Goal: Check status: Check status

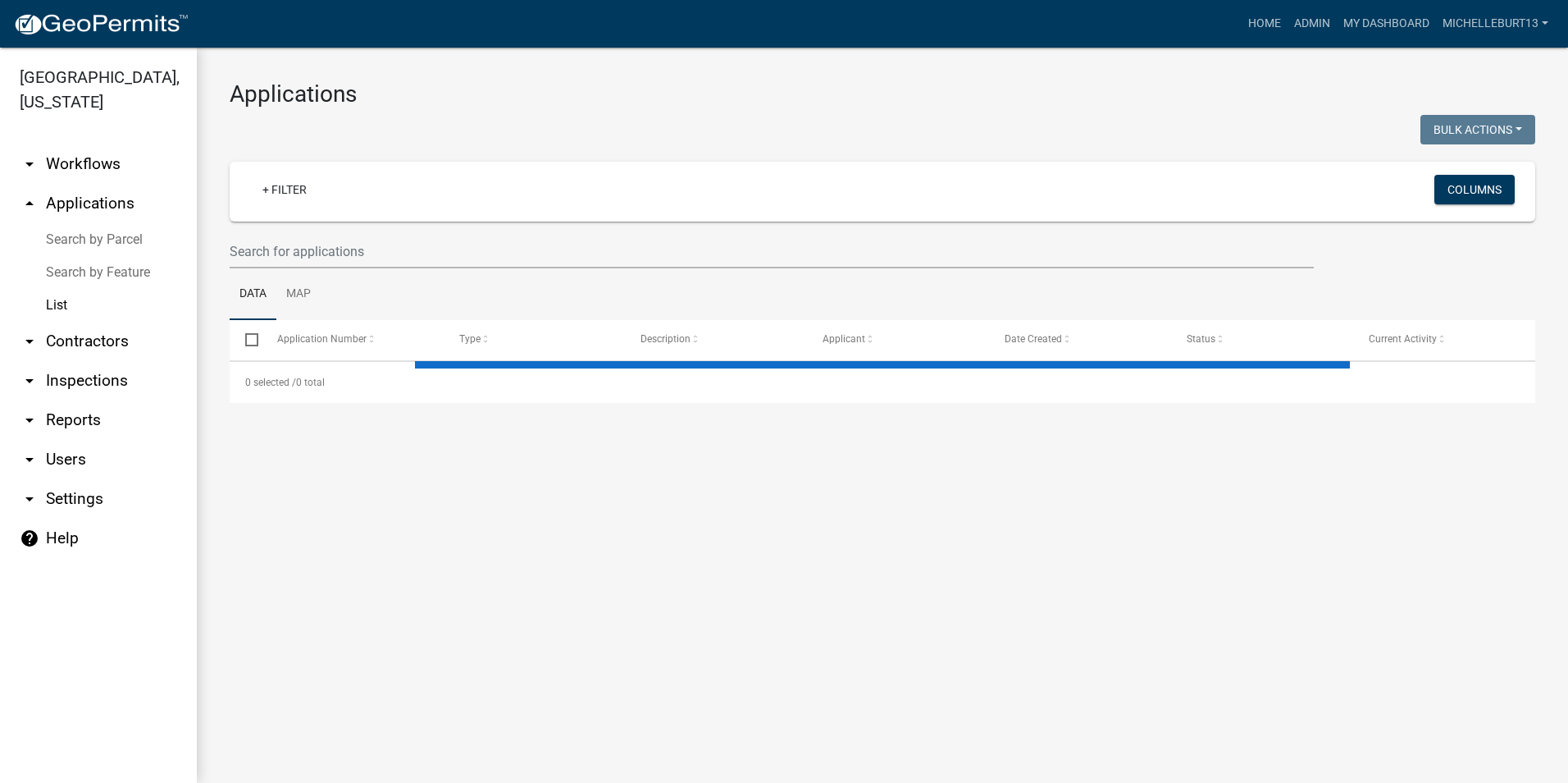
select select "3: 100"
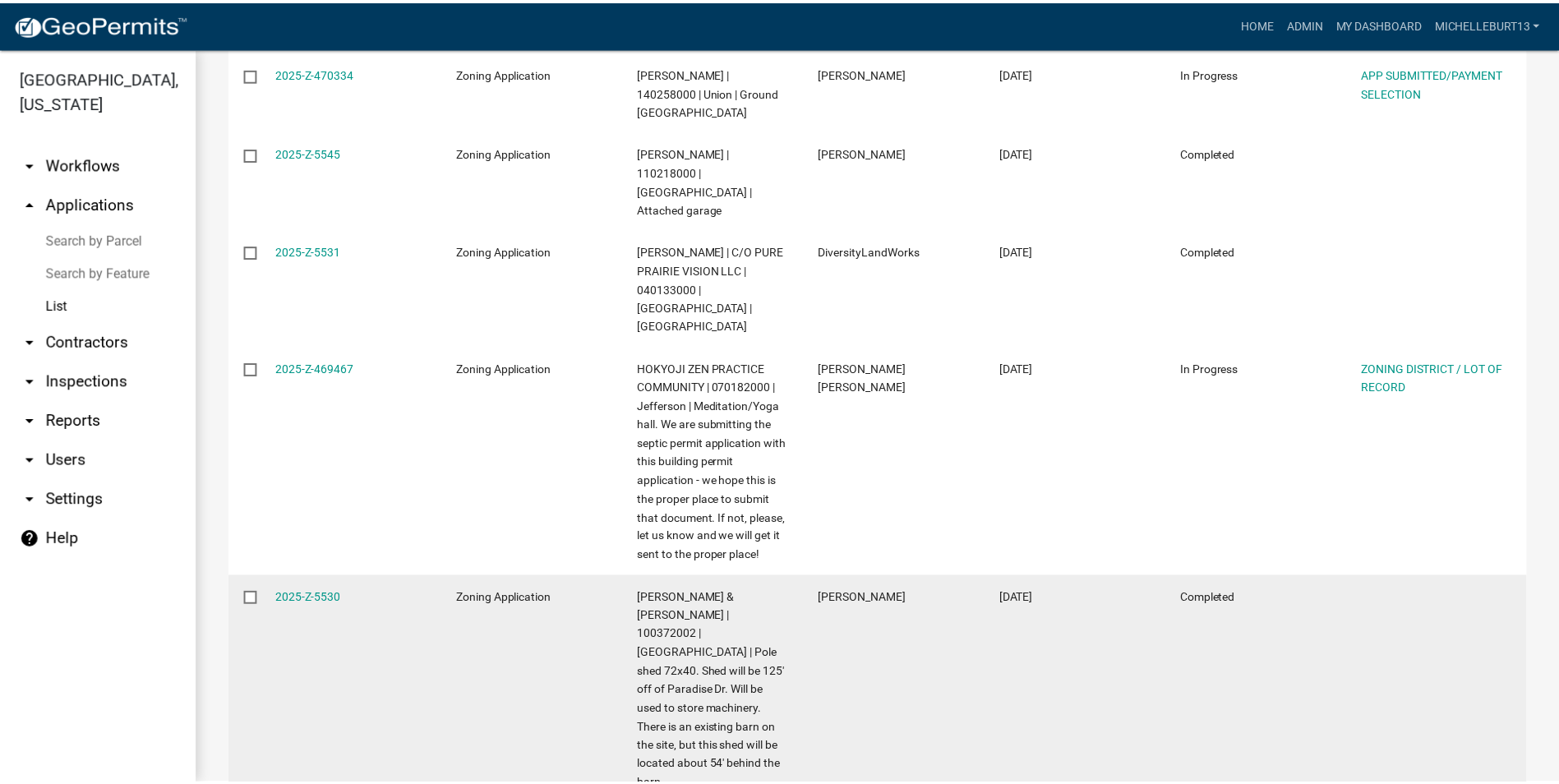
scroll to position [4437, 0]
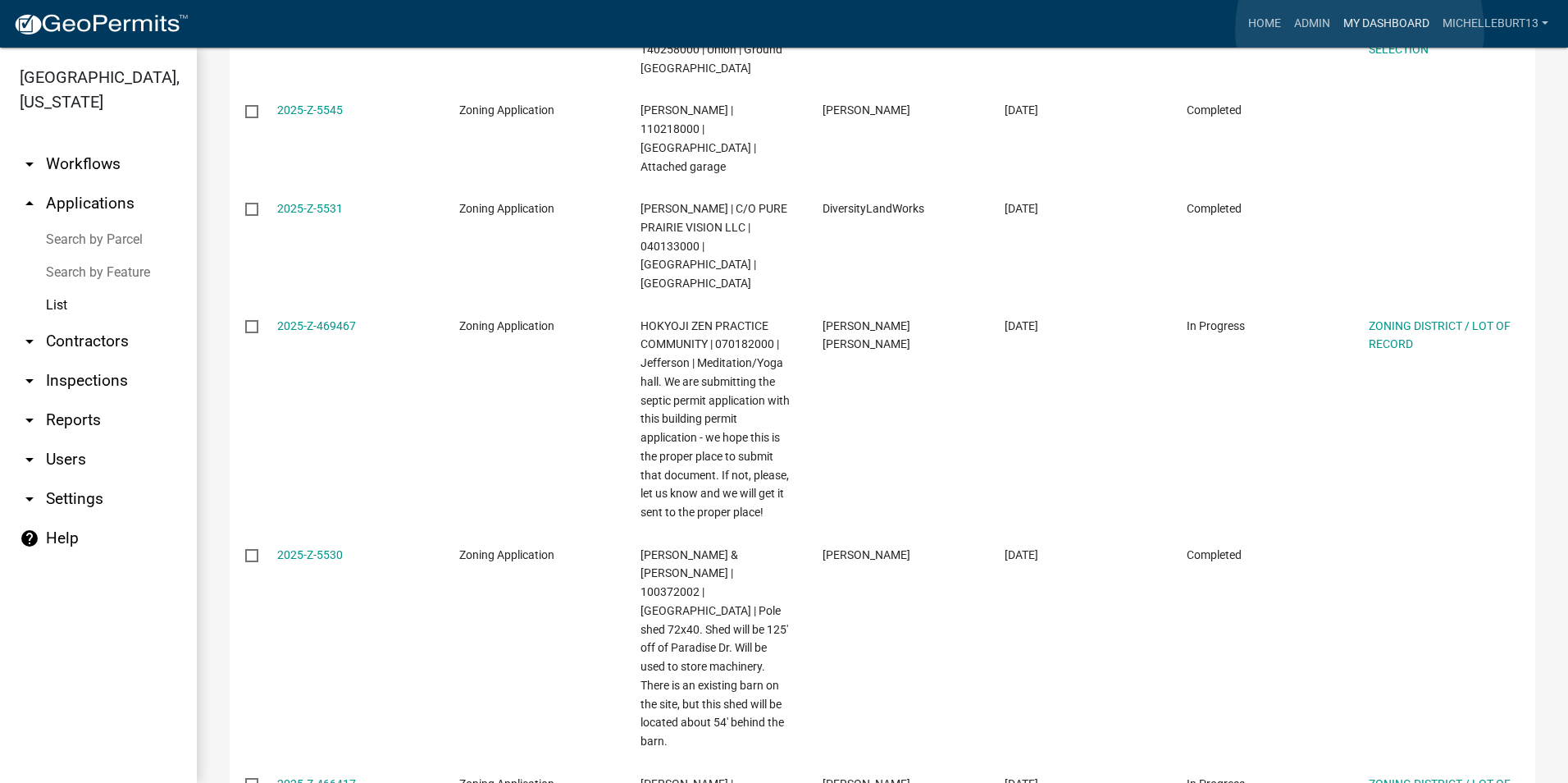
click at [1360, 29] on link "My Dashboard" at bounding box center [1386, 24] width 99 height 31
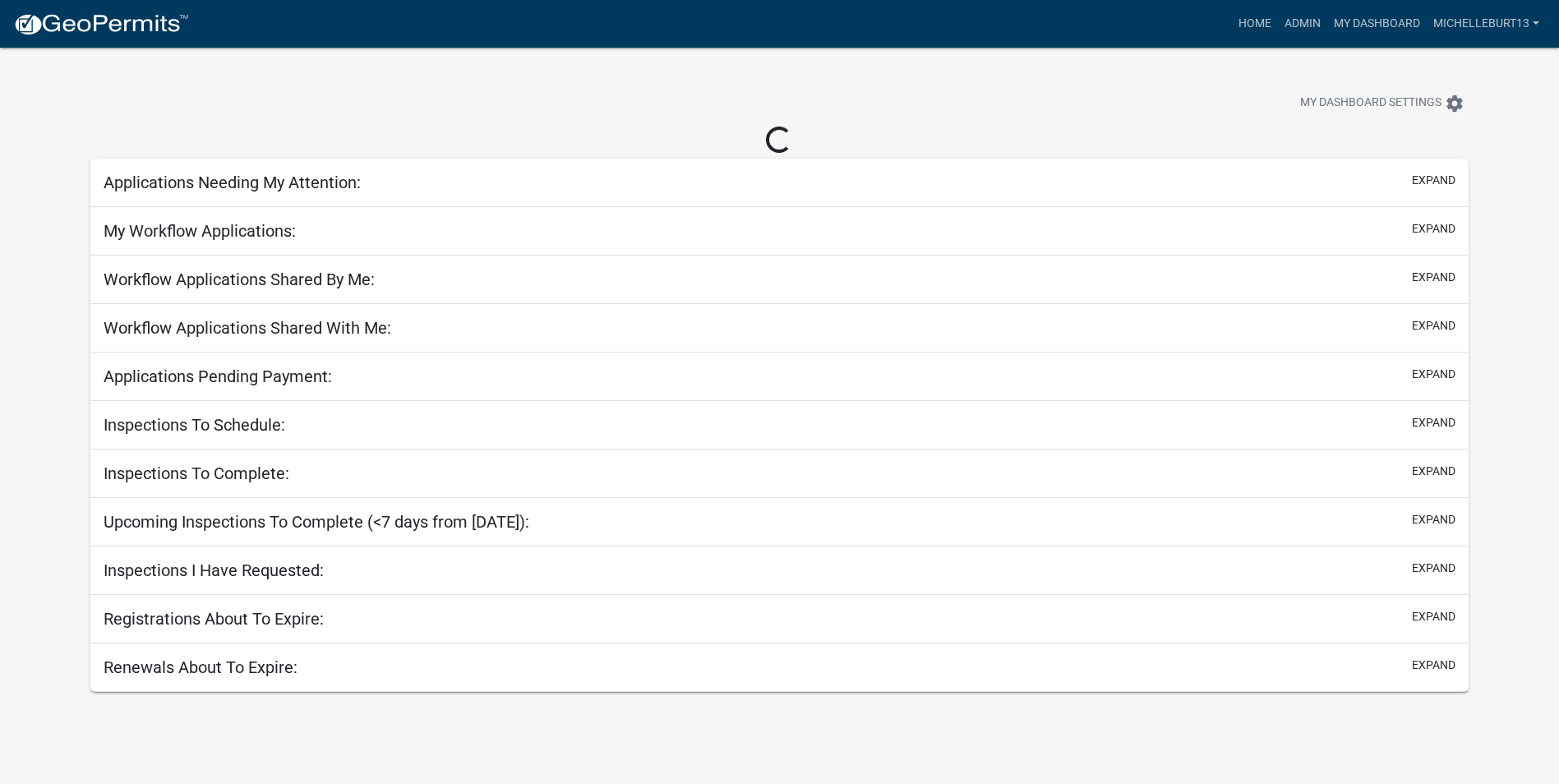
select select "3: 100"
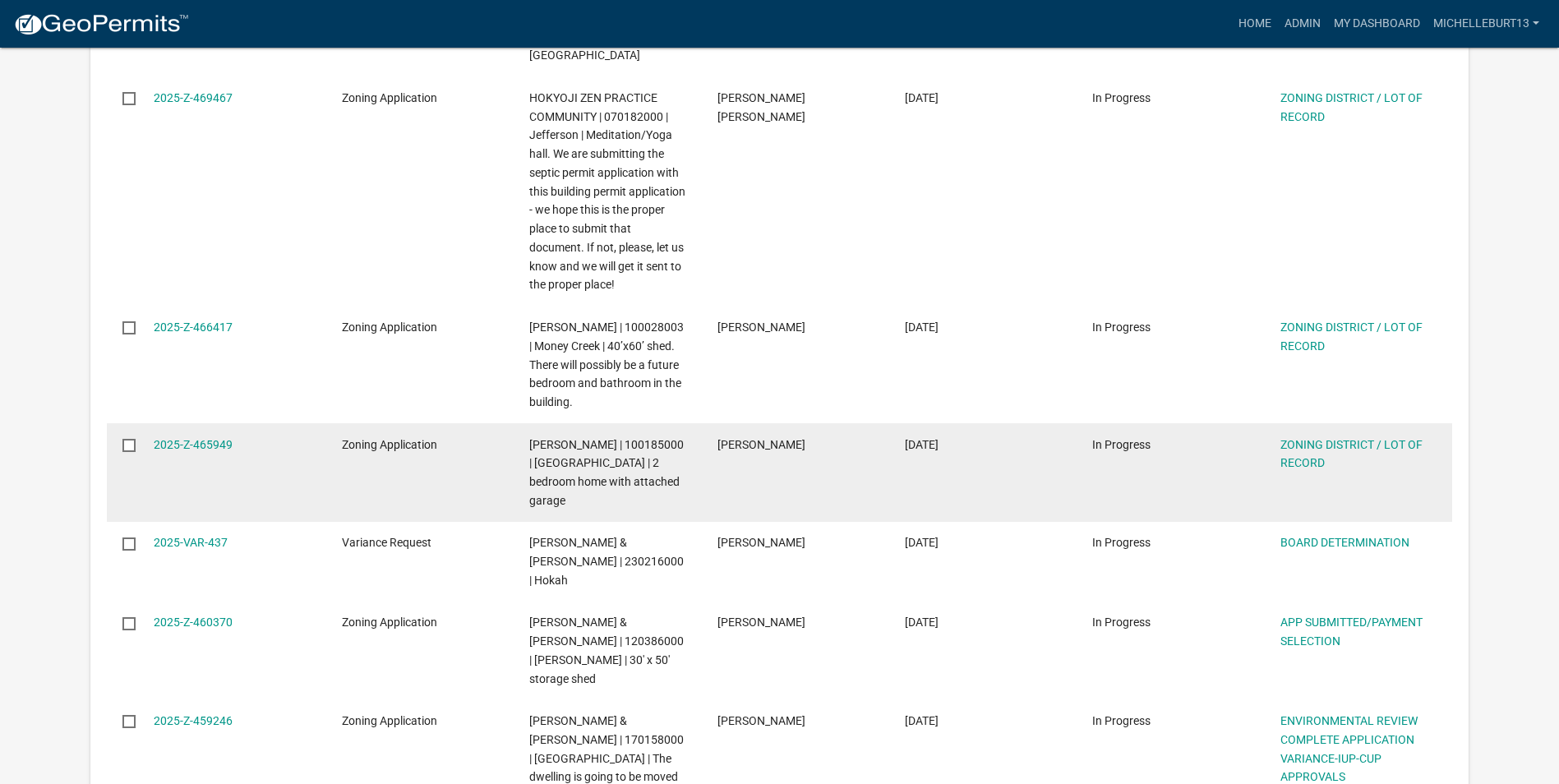
scroll to position [3122, 0]
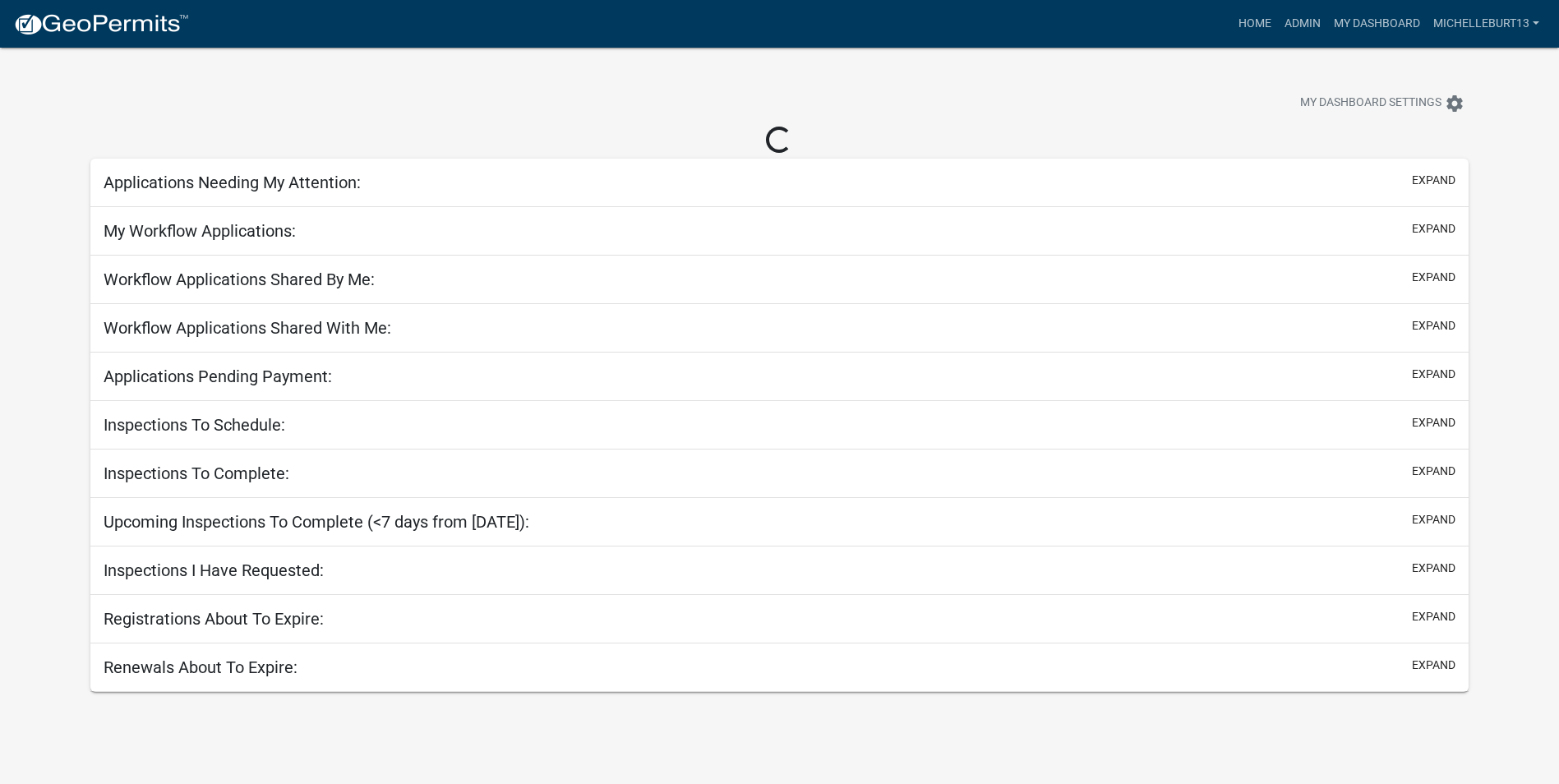
select select "3: 100"
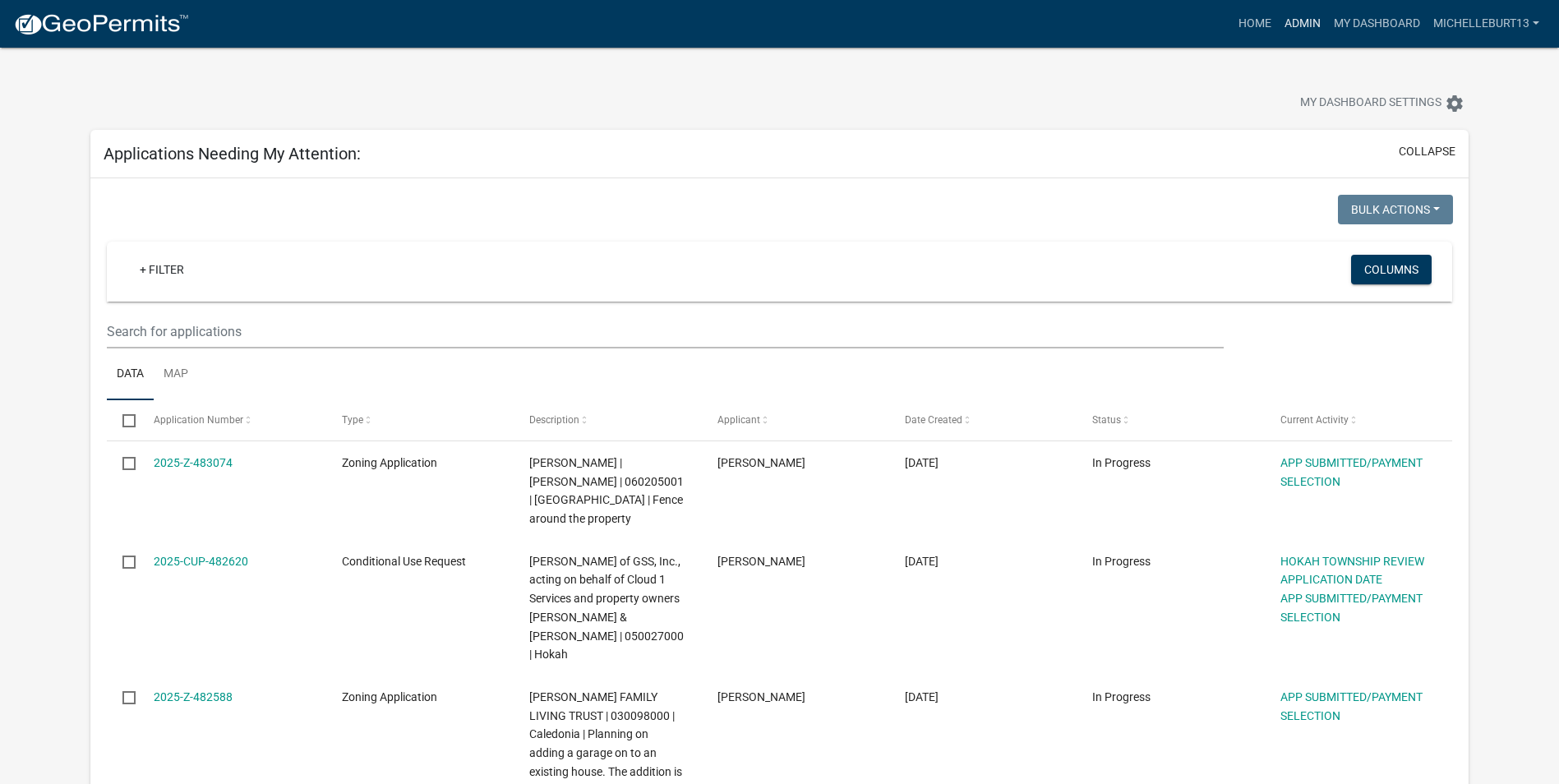
click at [1293, 18] on link "Admin" at bounding box center [1302, 24] width 49 height 31
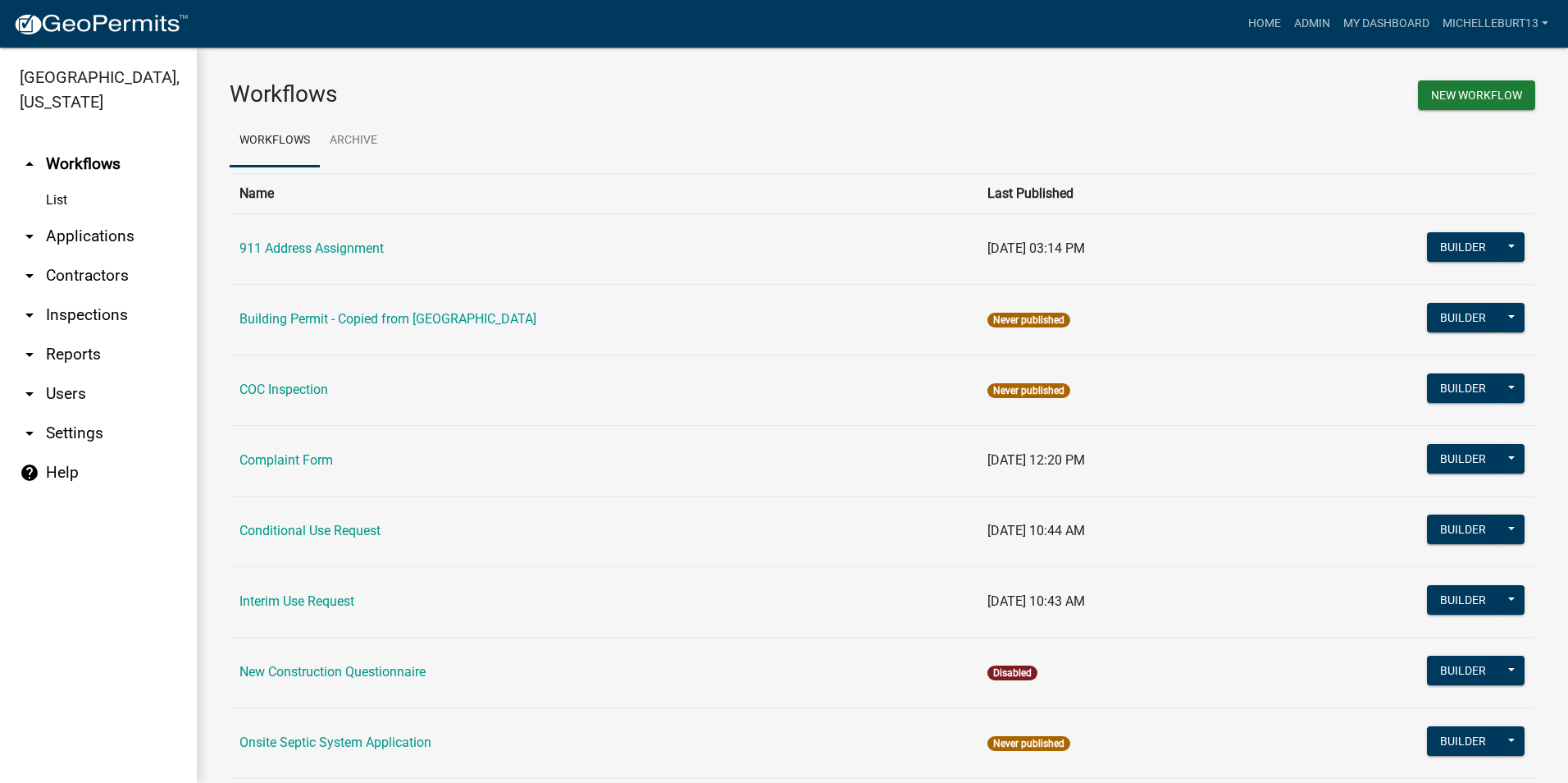
click at [76, 239] on link "arrow_drop_down Applications" at bounding box center [98, 236] width 197 height 39
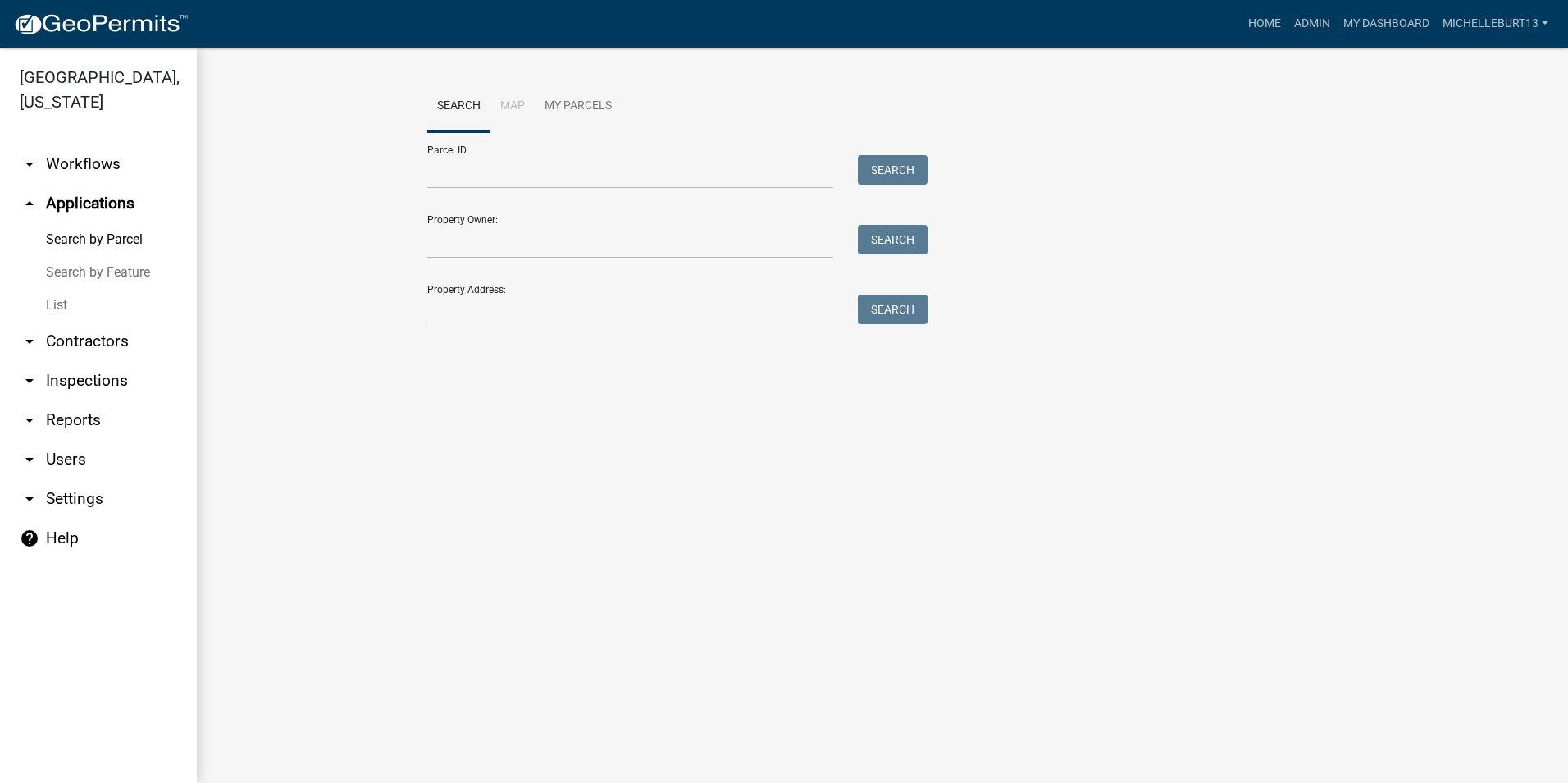
click at [68, 302] on link "List" at bounding box center [98, 304] width 197 height 32
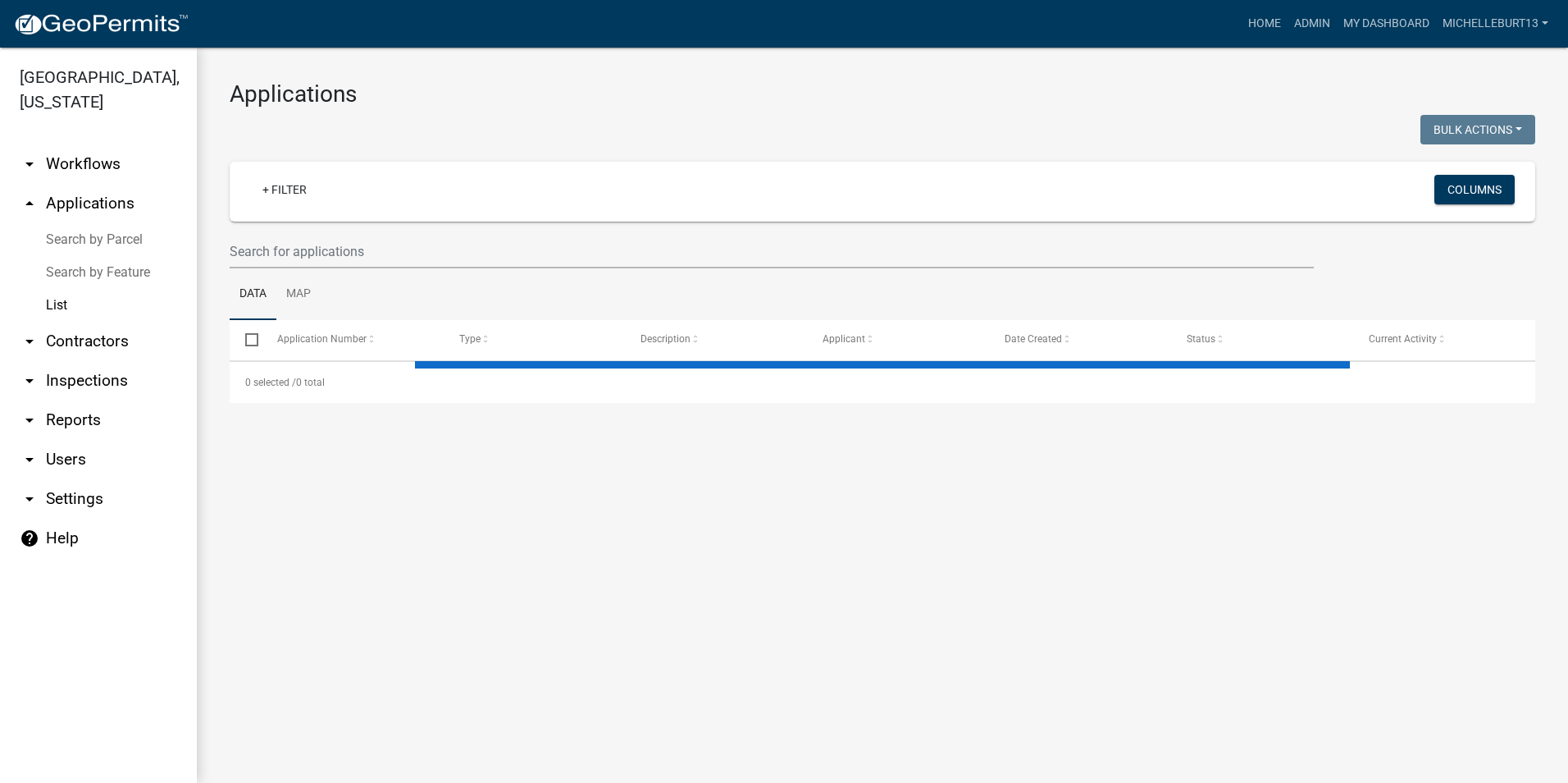
select select "3: 100"
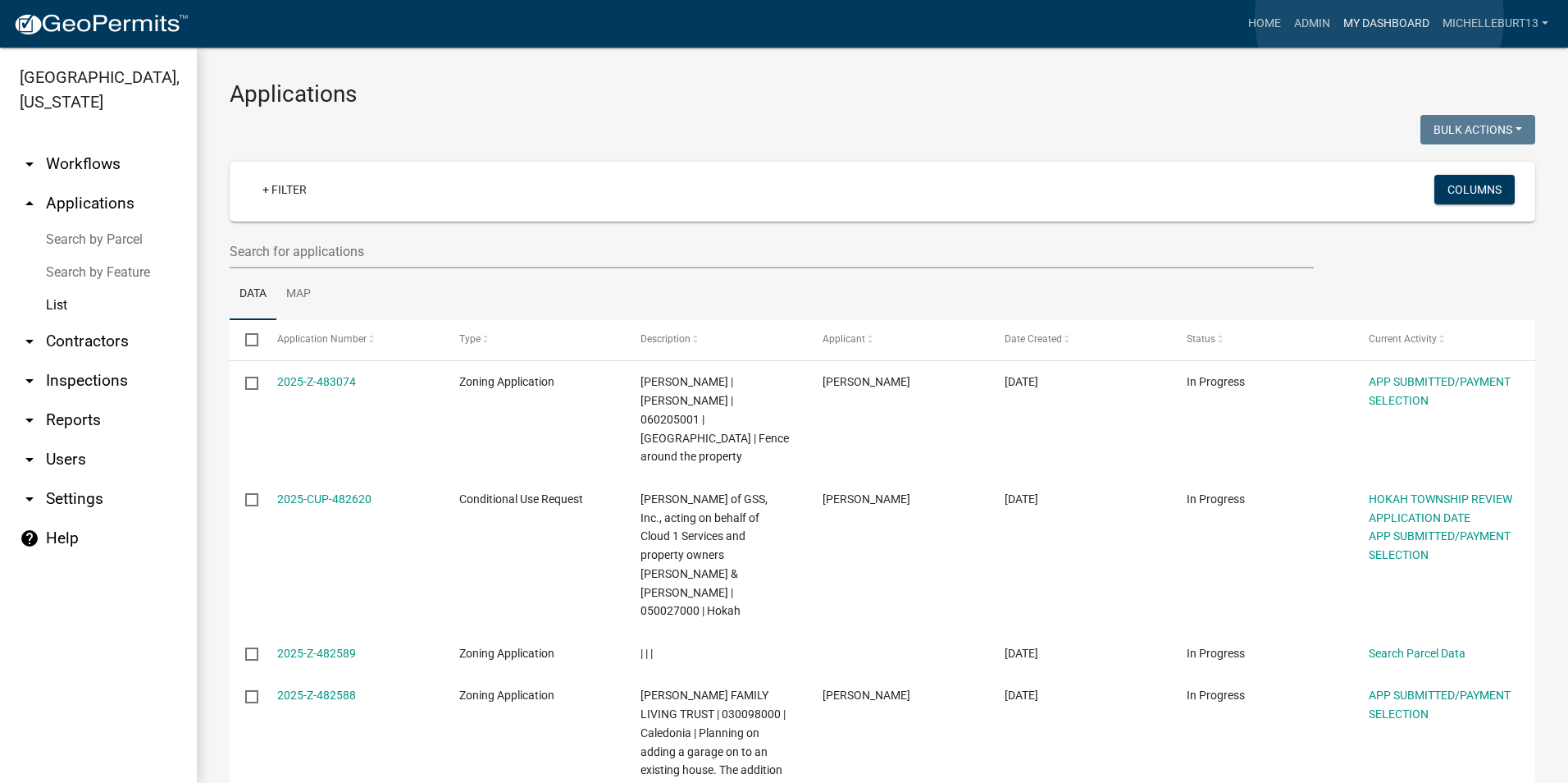
click at [1380, 18] on link "My Dashboard" at bounding box center [1386, 24] width 99 height 31
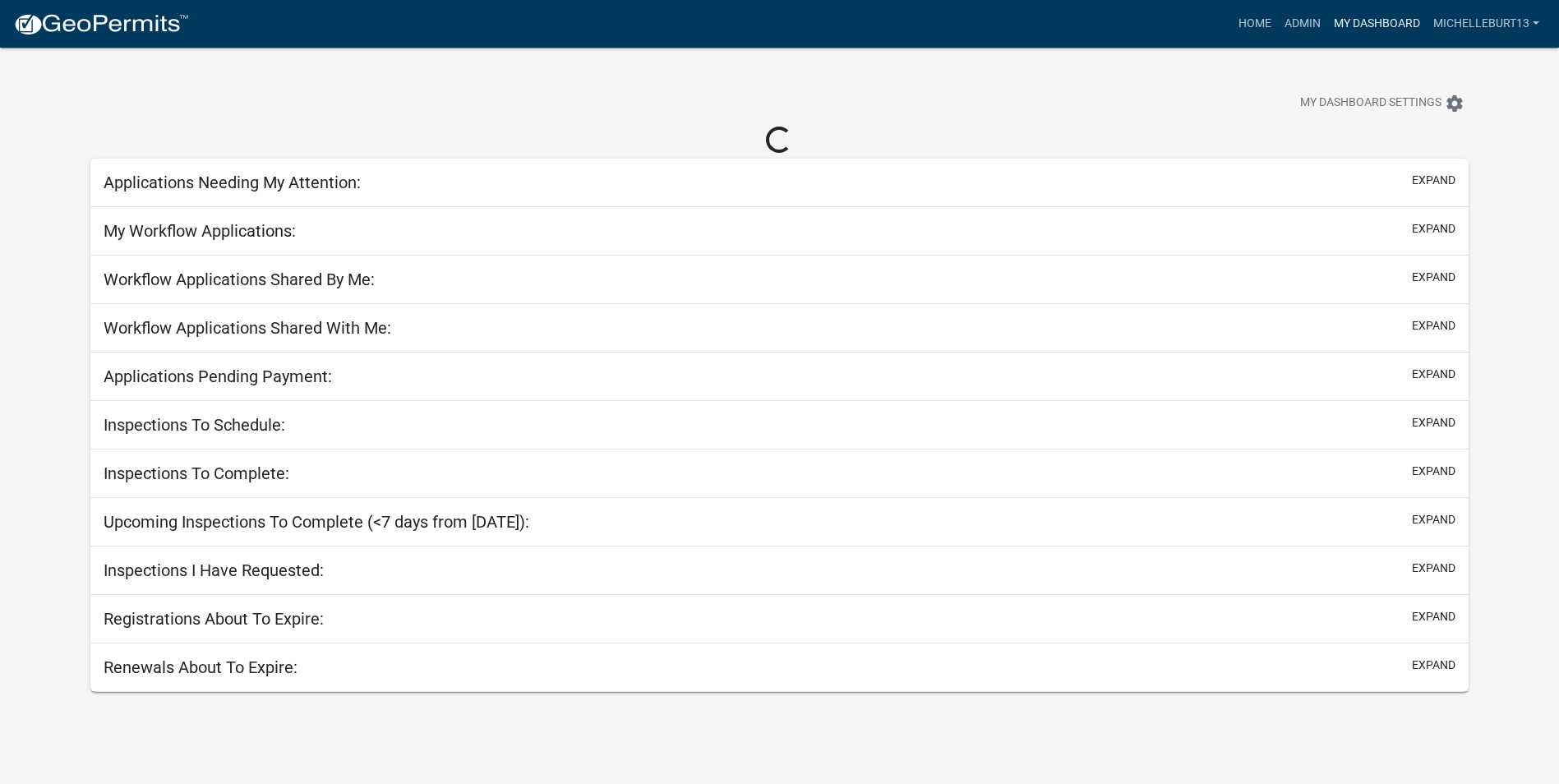
select select "3: 100"
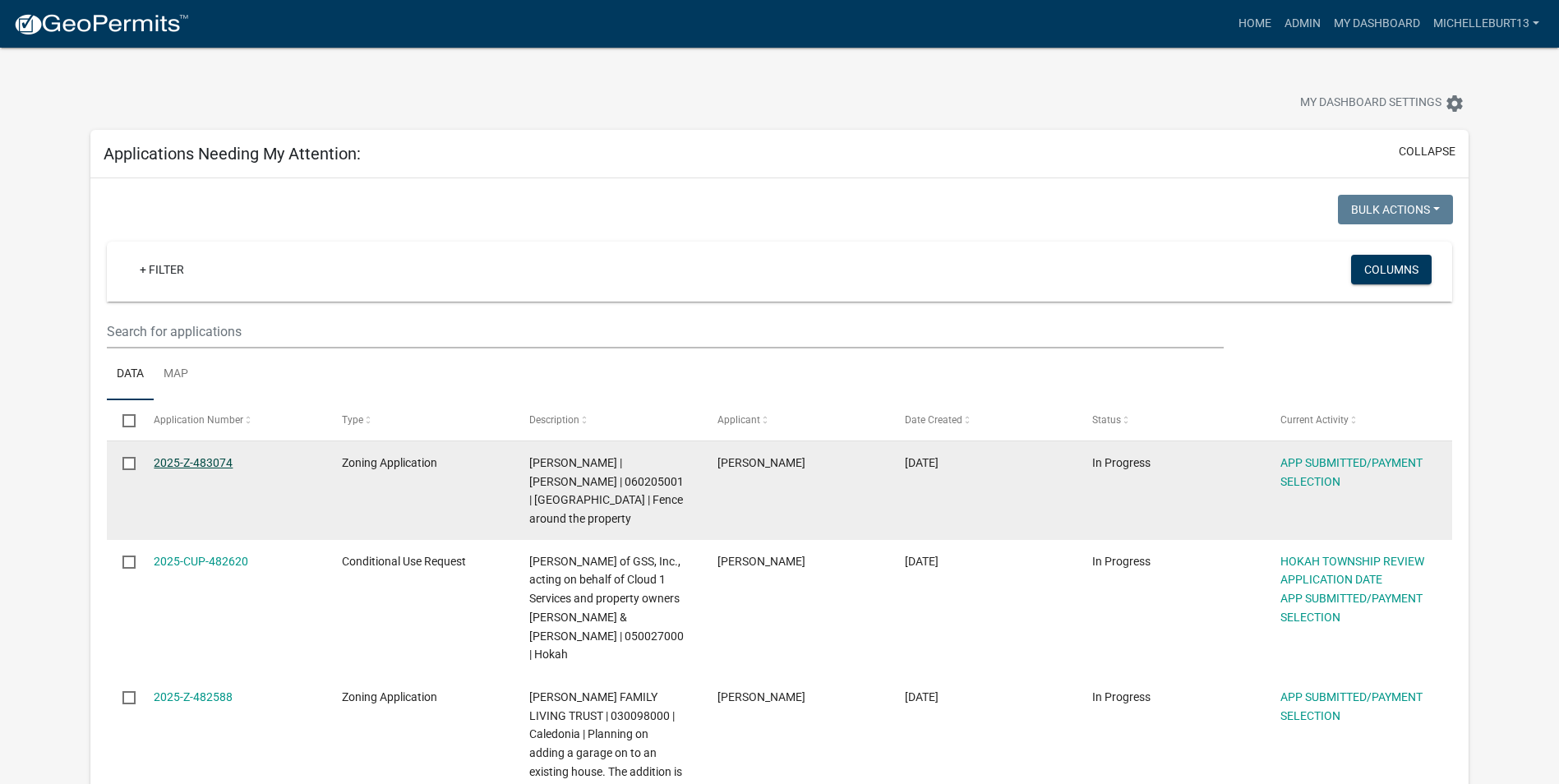
click at [208, 462] on link "2025-Z-483074" at bounding box center [193, 462] width 79 height 13
